Goal: Task Accomplishment & Management: Use online tool/utility

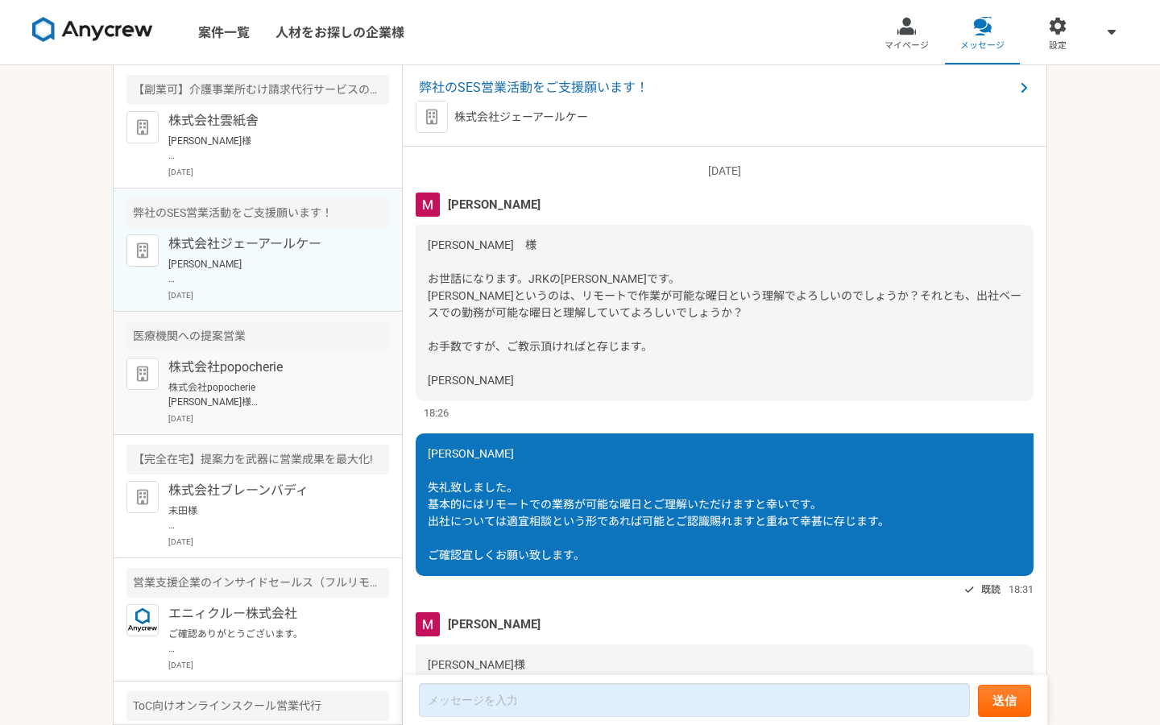
scroll to position [2242, 0]
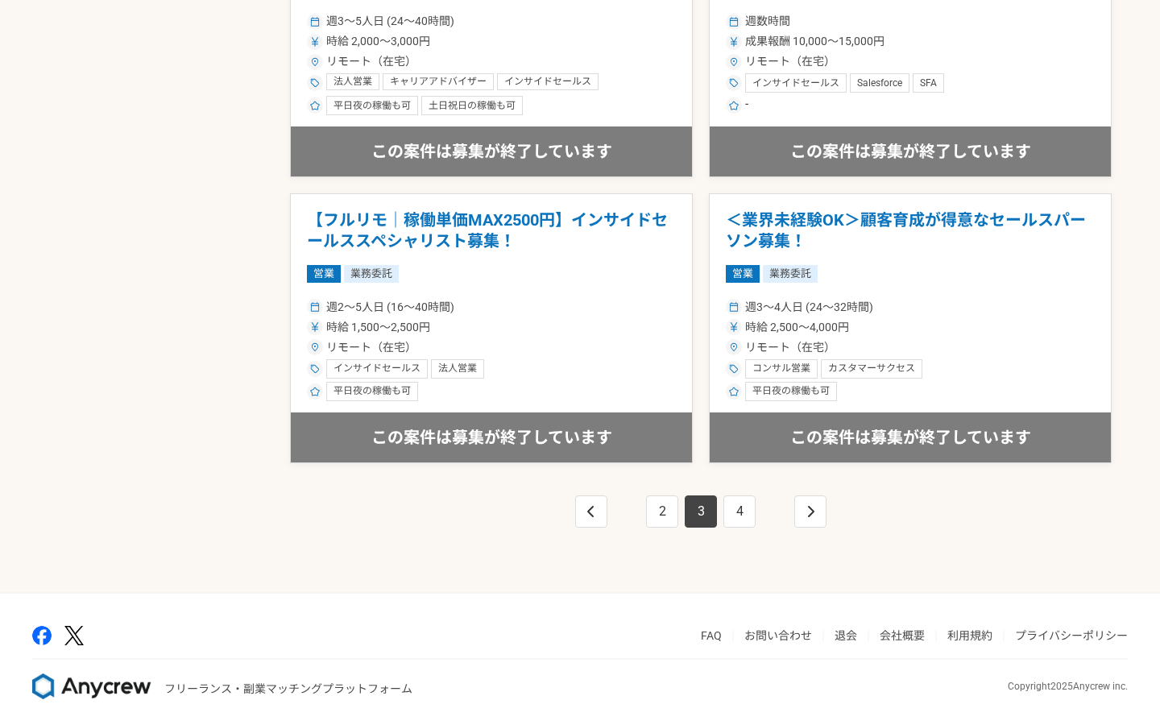
scroll to position [2722, 0]
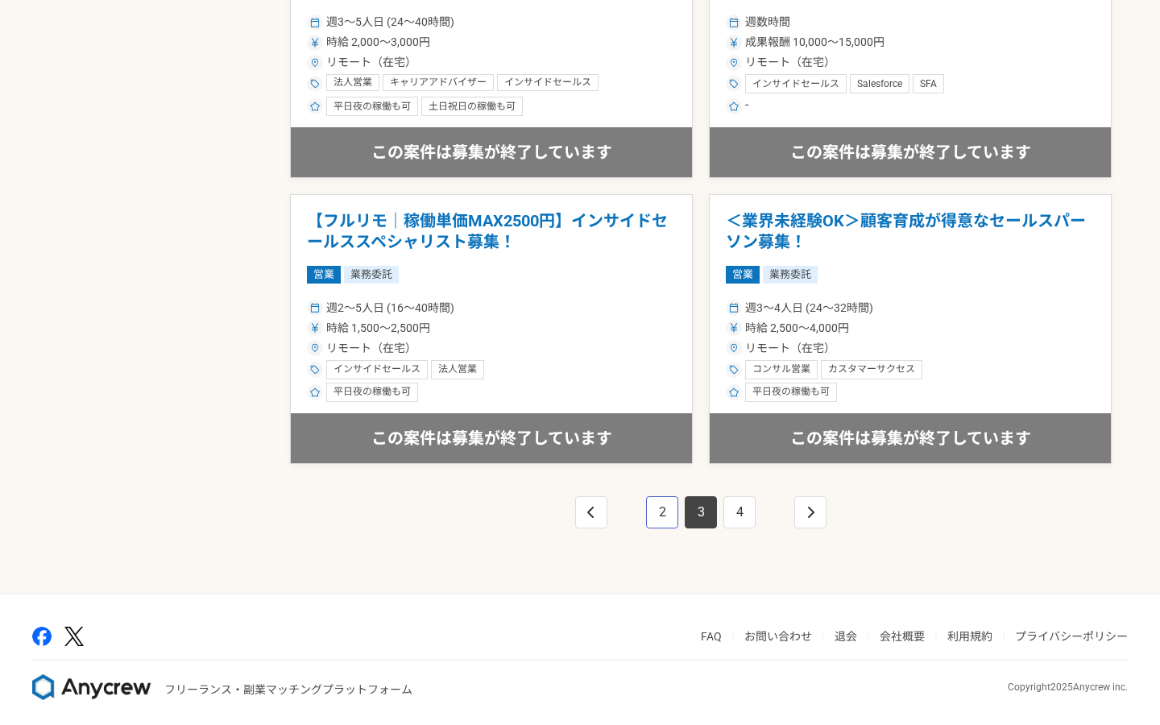
click at [658, 496] on link "2" at bounding box center [662, 512] width 32 height 32
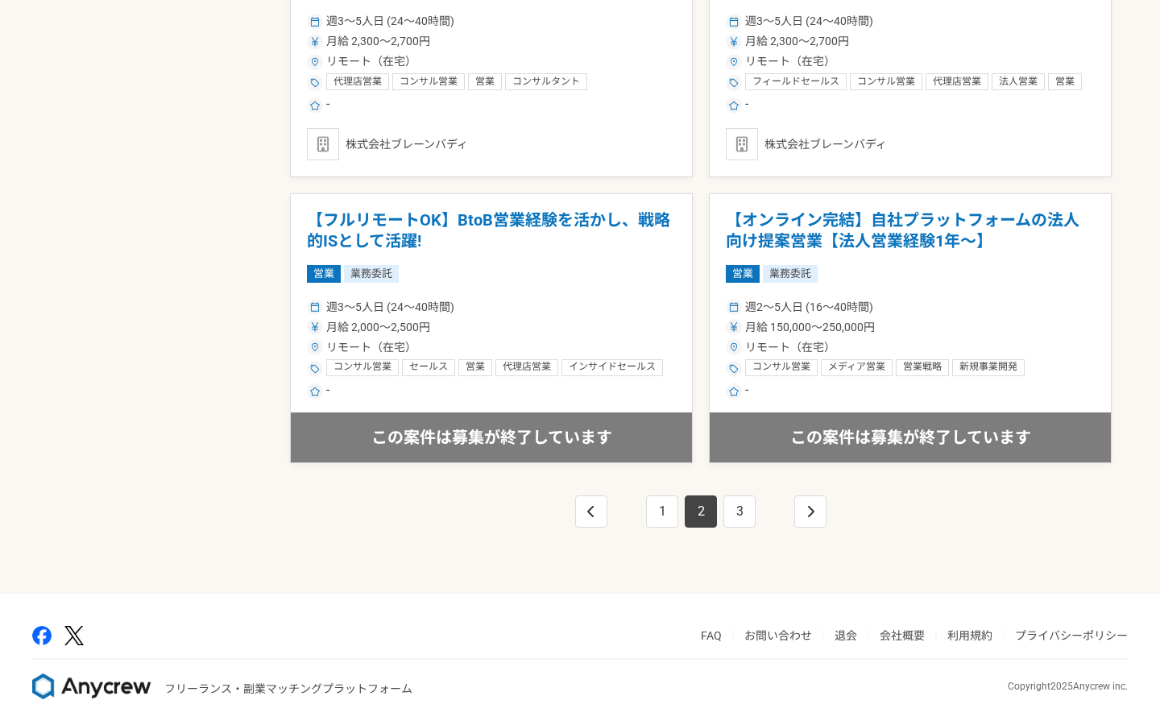
scroll to position [2722, 0]
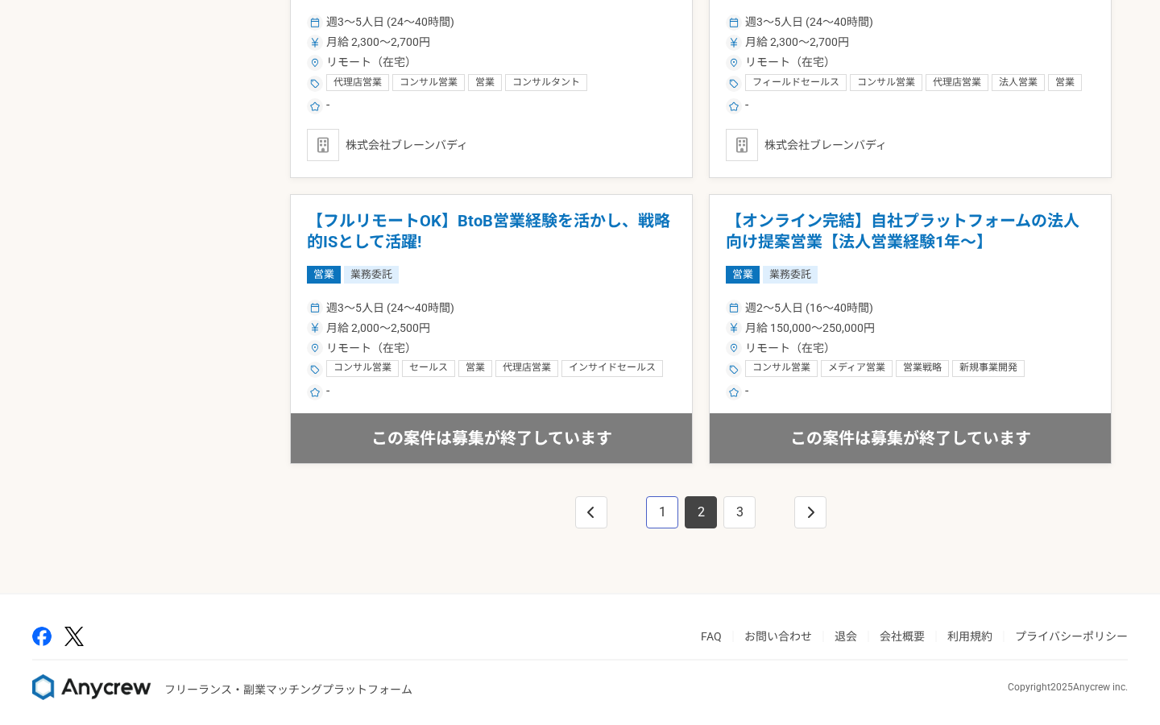
click at [656, 505] on link "1" at bounding box center [662, 512] width 32 height 32
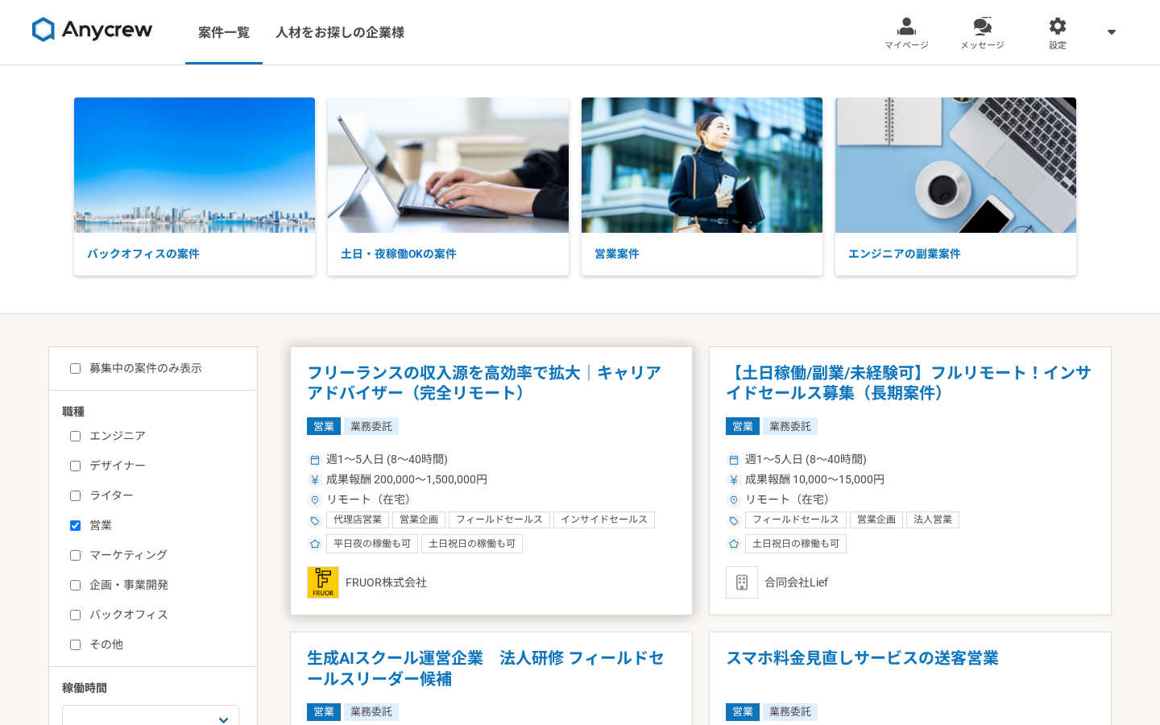
click at [591, 403] on article "フリーランスの収入源を高効率で拡大｜キャリアアドバイザー（完全リモート） 営業 業務委託 週1〜5人日 (8〜40時間) 成果報酬 200,000〜1,500…" at bounding box center [491, 481] width 403 height 270
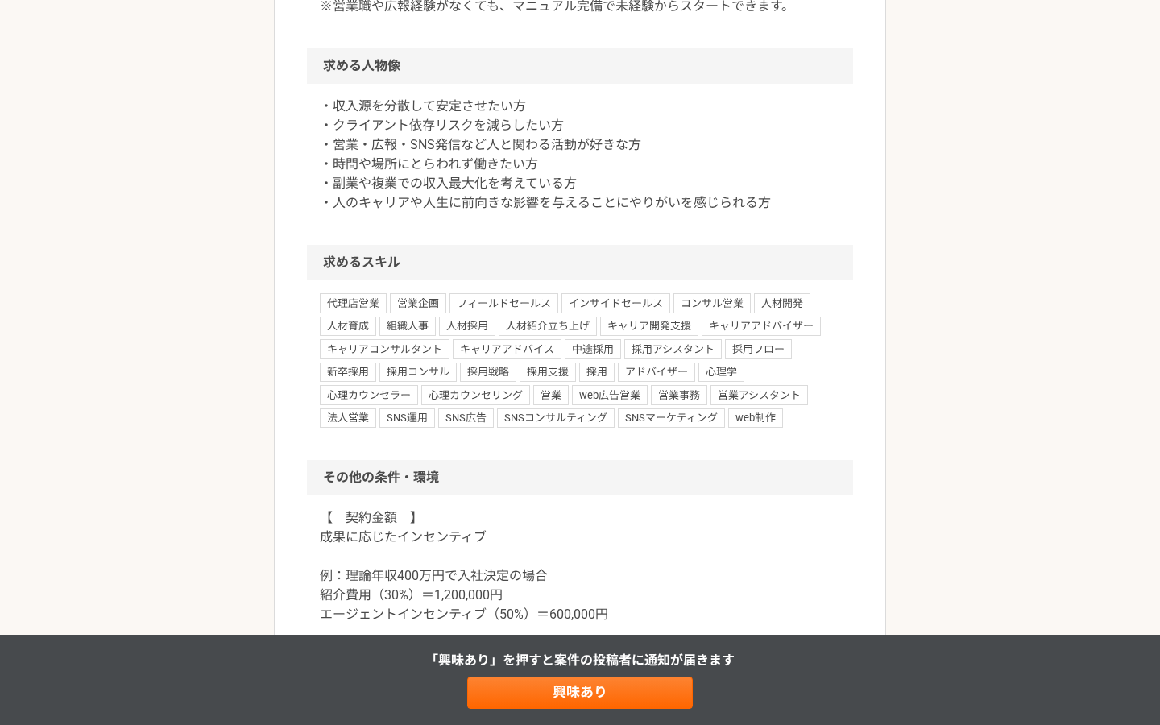
scroll to position [1471, 0]
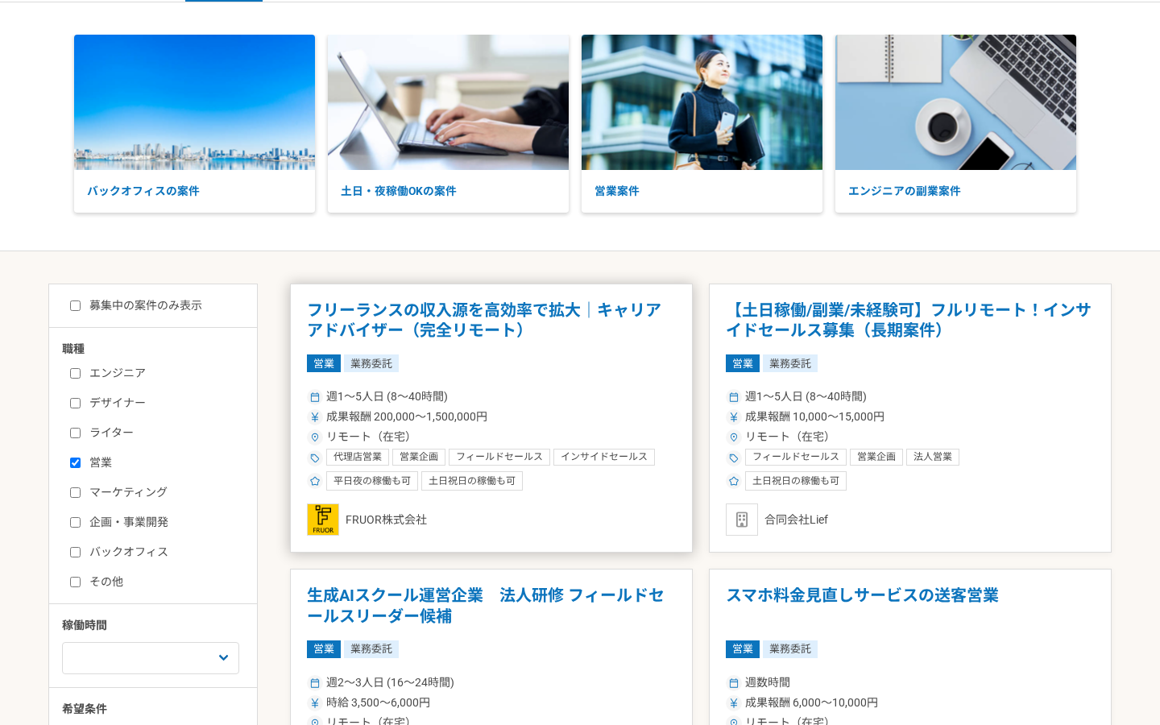
scroll to position [64, 0]
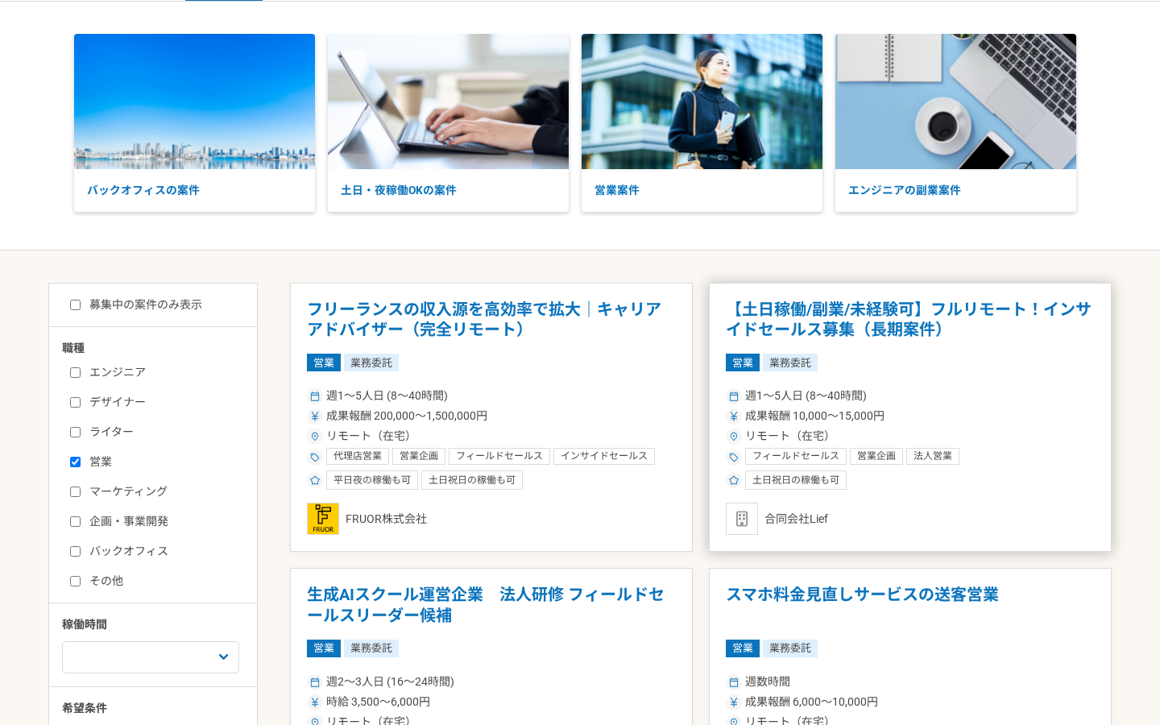
click at [864, 329] on h1 "【土日稼働/副業/未経験可】フルリモート！インサイドセールス募集（長期案件）" at bounding box center [910, 320] width 369 height 41
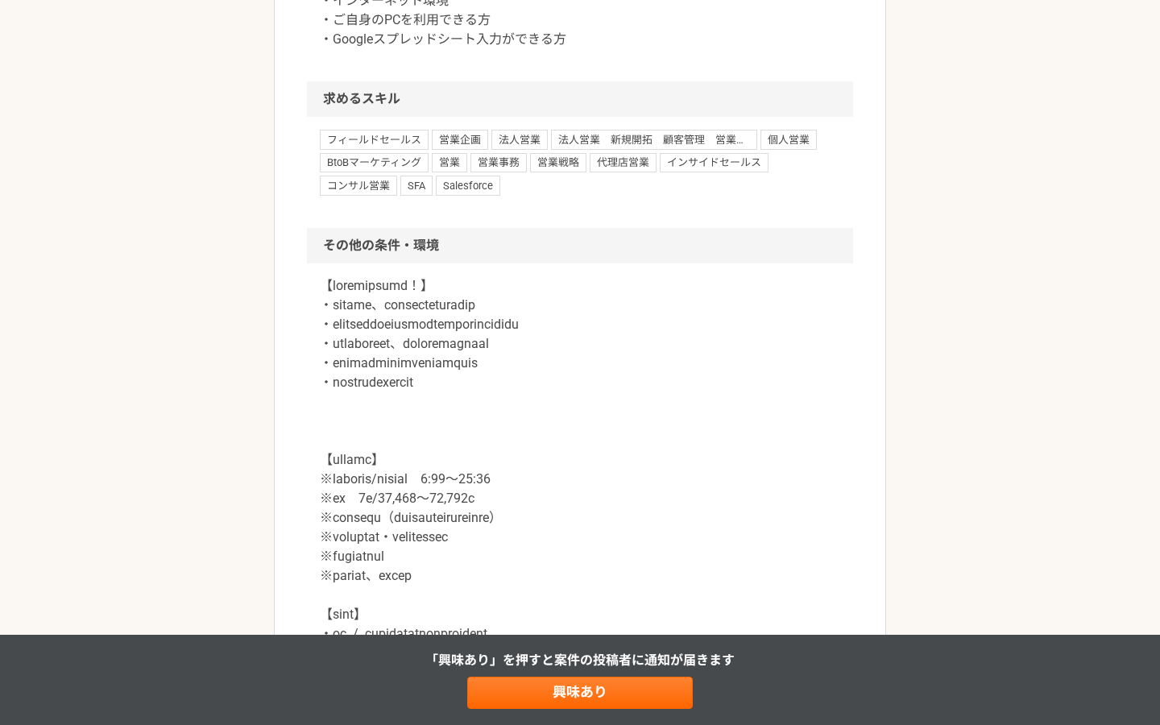
scroll to position [1694, 0]
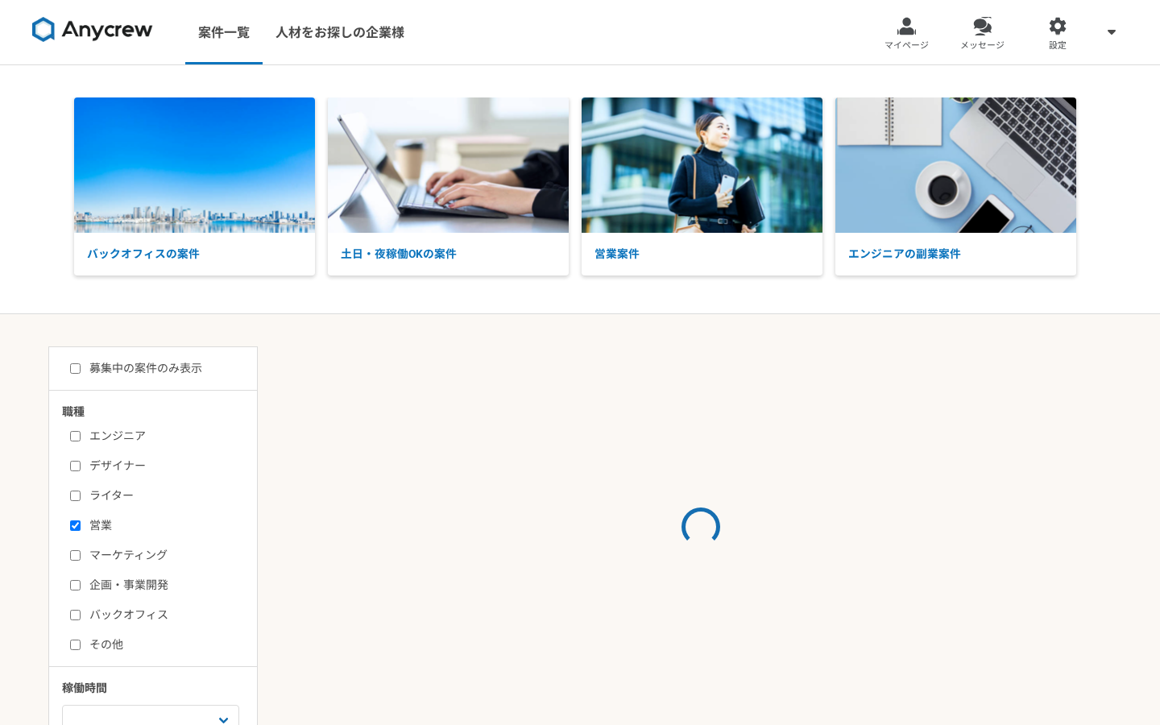
scroll to position [337, 0]
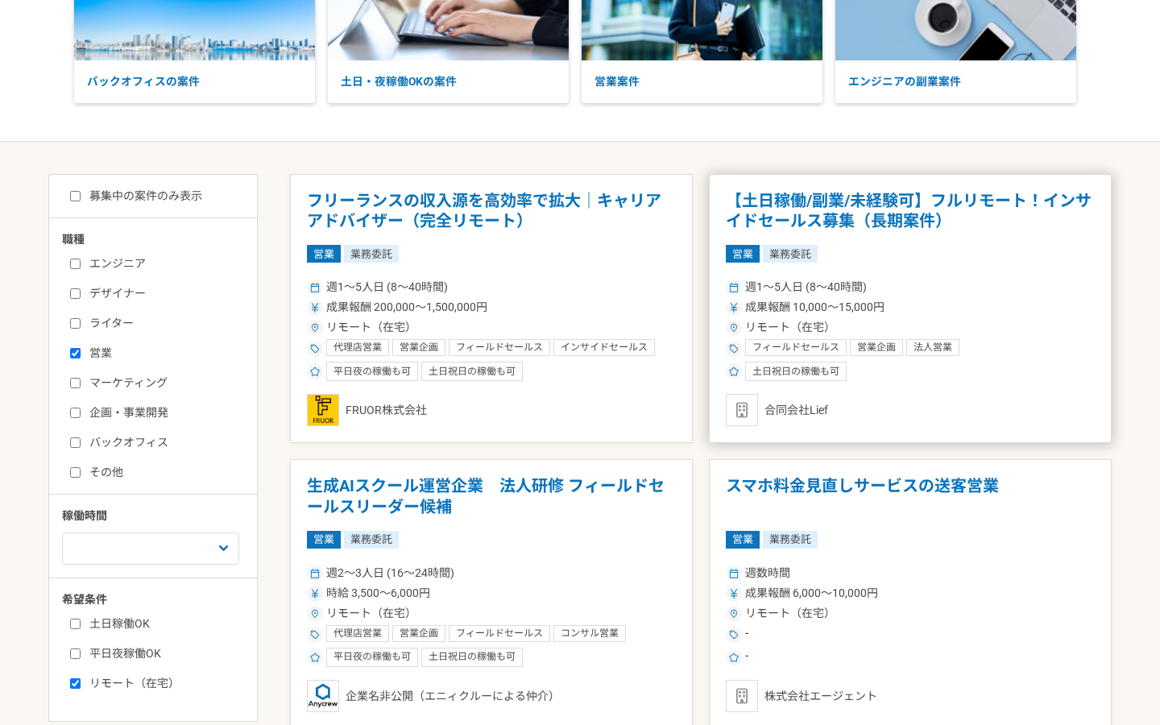
scroll to position [173, 0]
click at [839, 300] on span "成果報酬 10,000〜15,000円" at bounding box center [814, 306] width 139 height 17
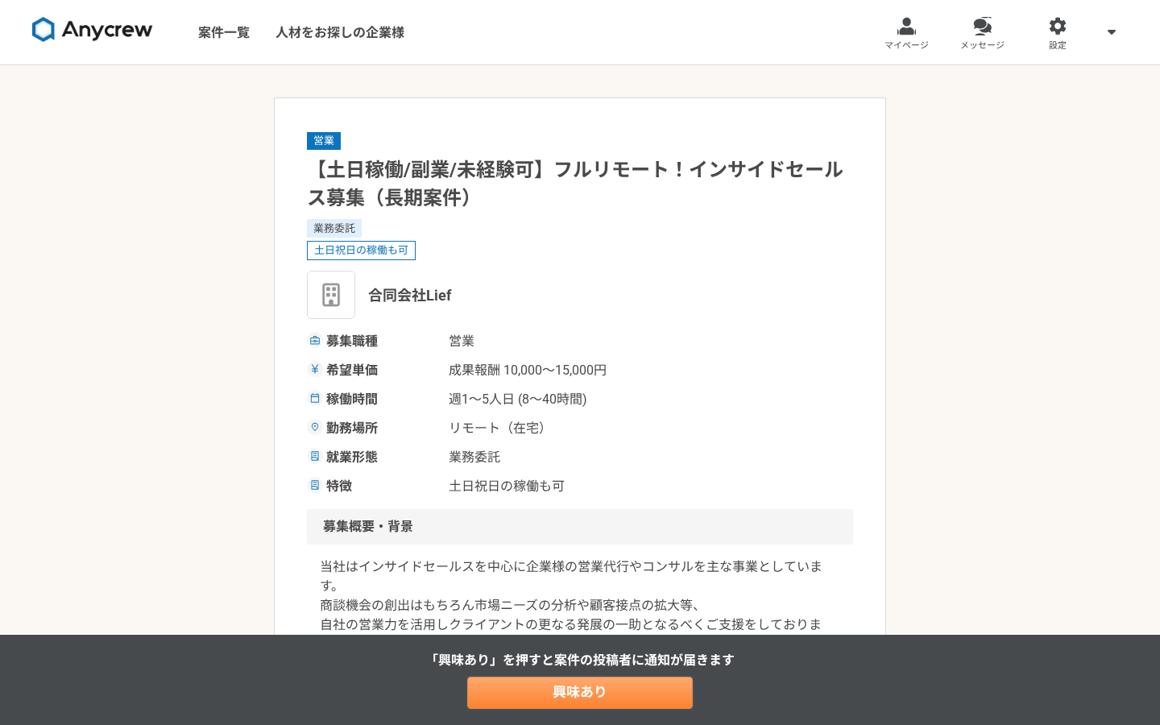
click at [577, 705] on link "興味あり" at bounding box center [580, 693] width 226 height 32
